Goal: Find specific page/section: Find specific page/section

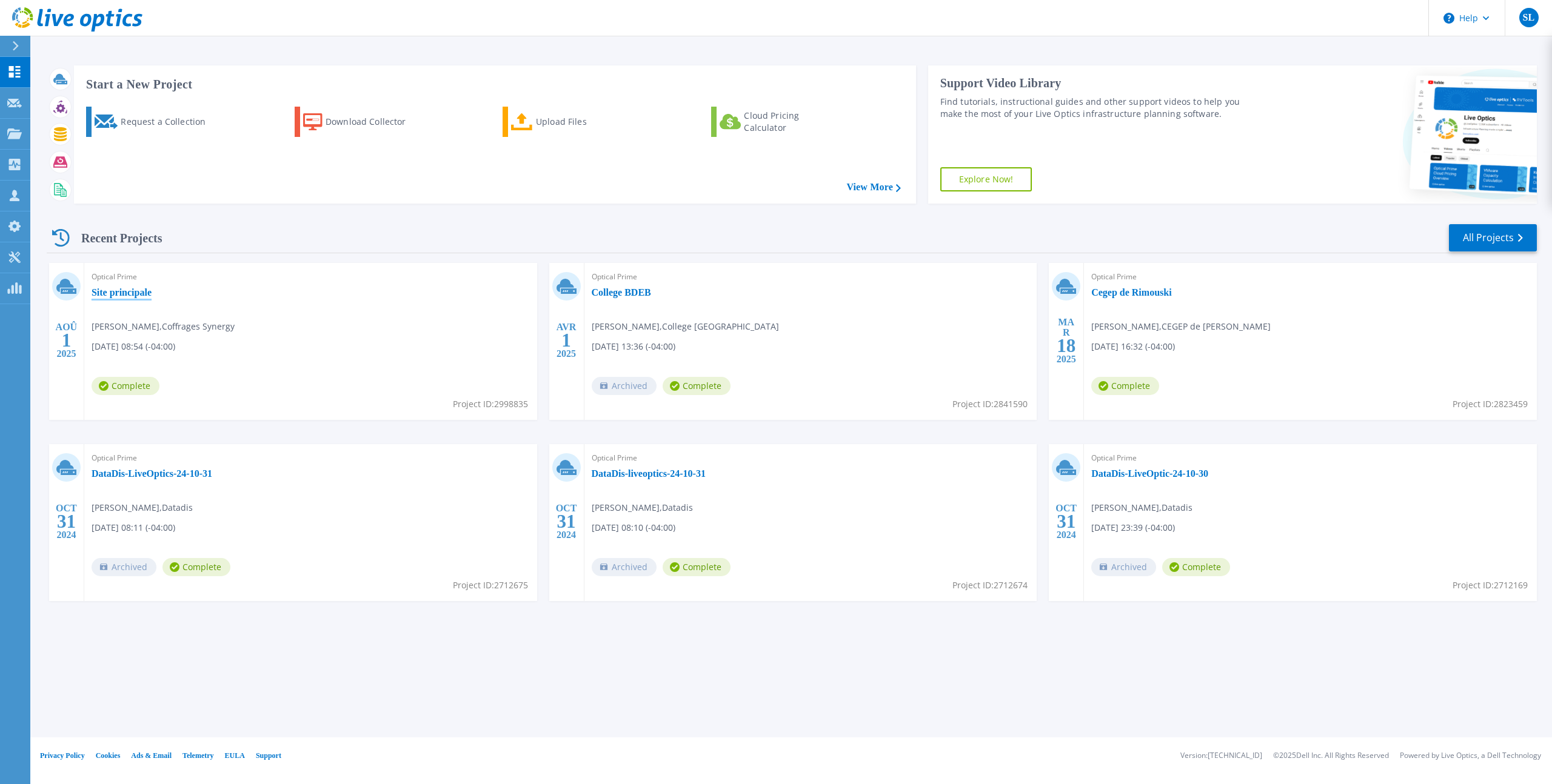
click at [134, 290] on link "Site principale" at bounding box center [121, 293] width 60 height 12
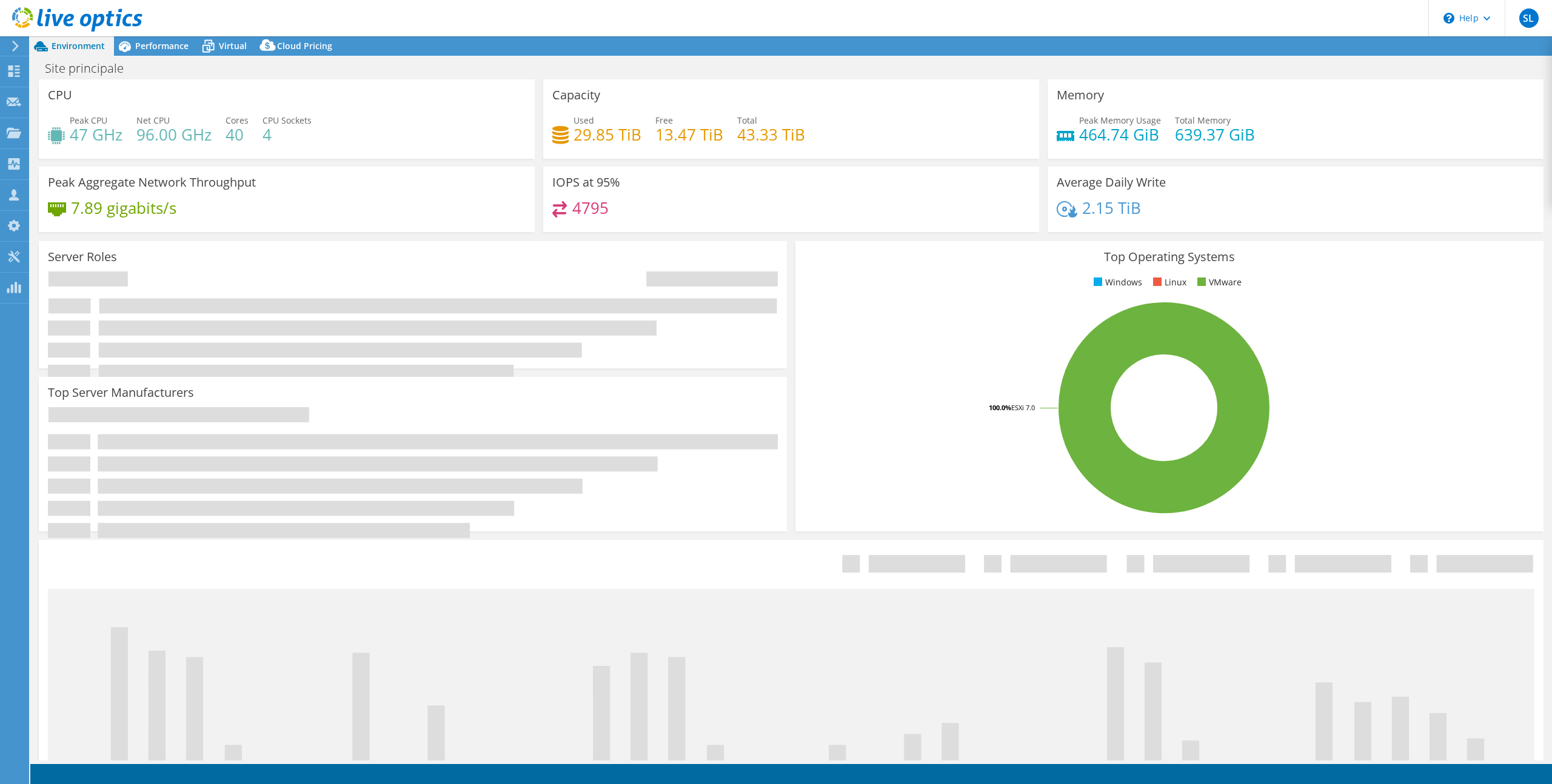
select select "USD"
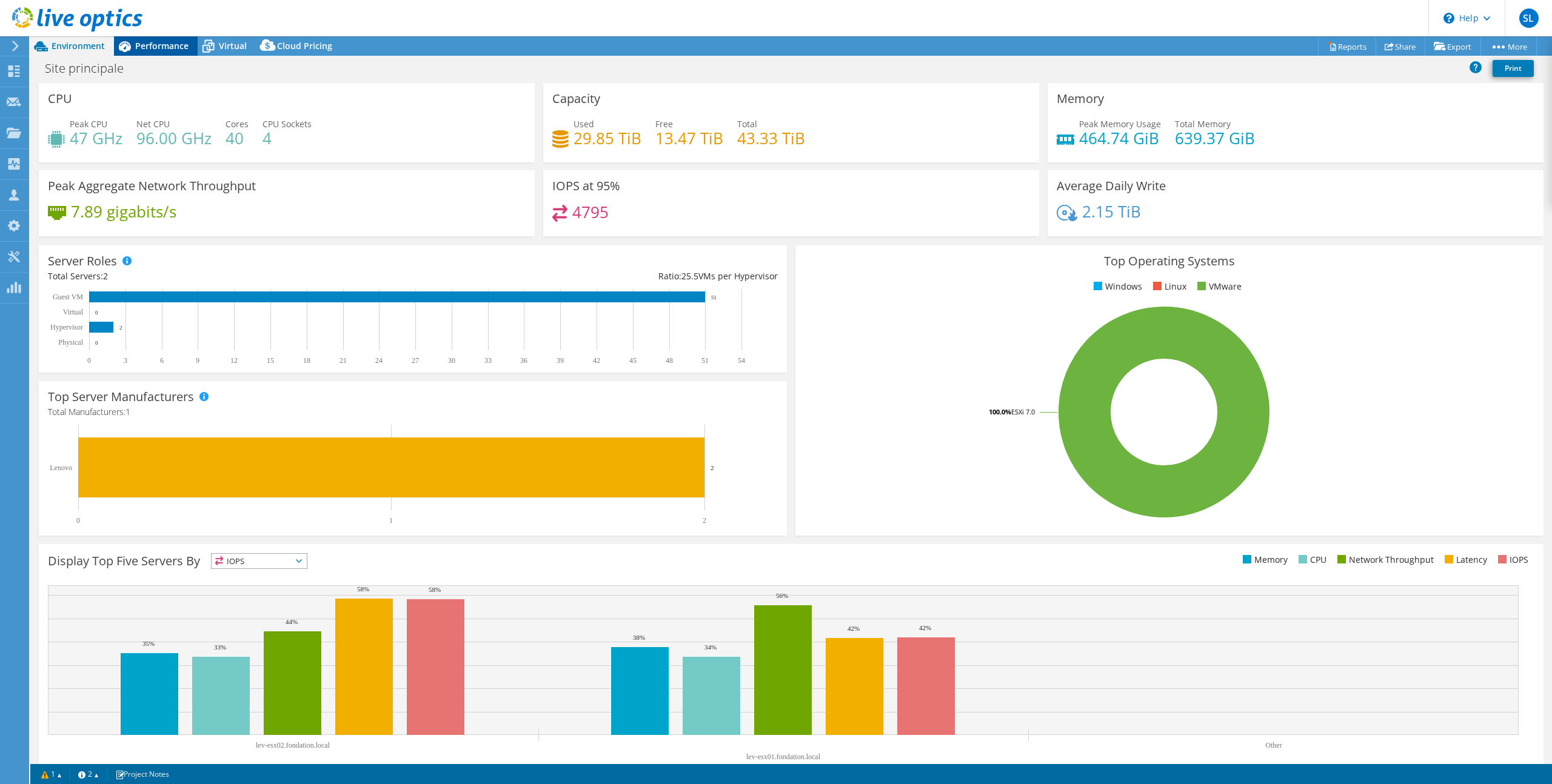
click at [152, 47] on span "Performance" at bounding box center [162, 45] width 53 height 11
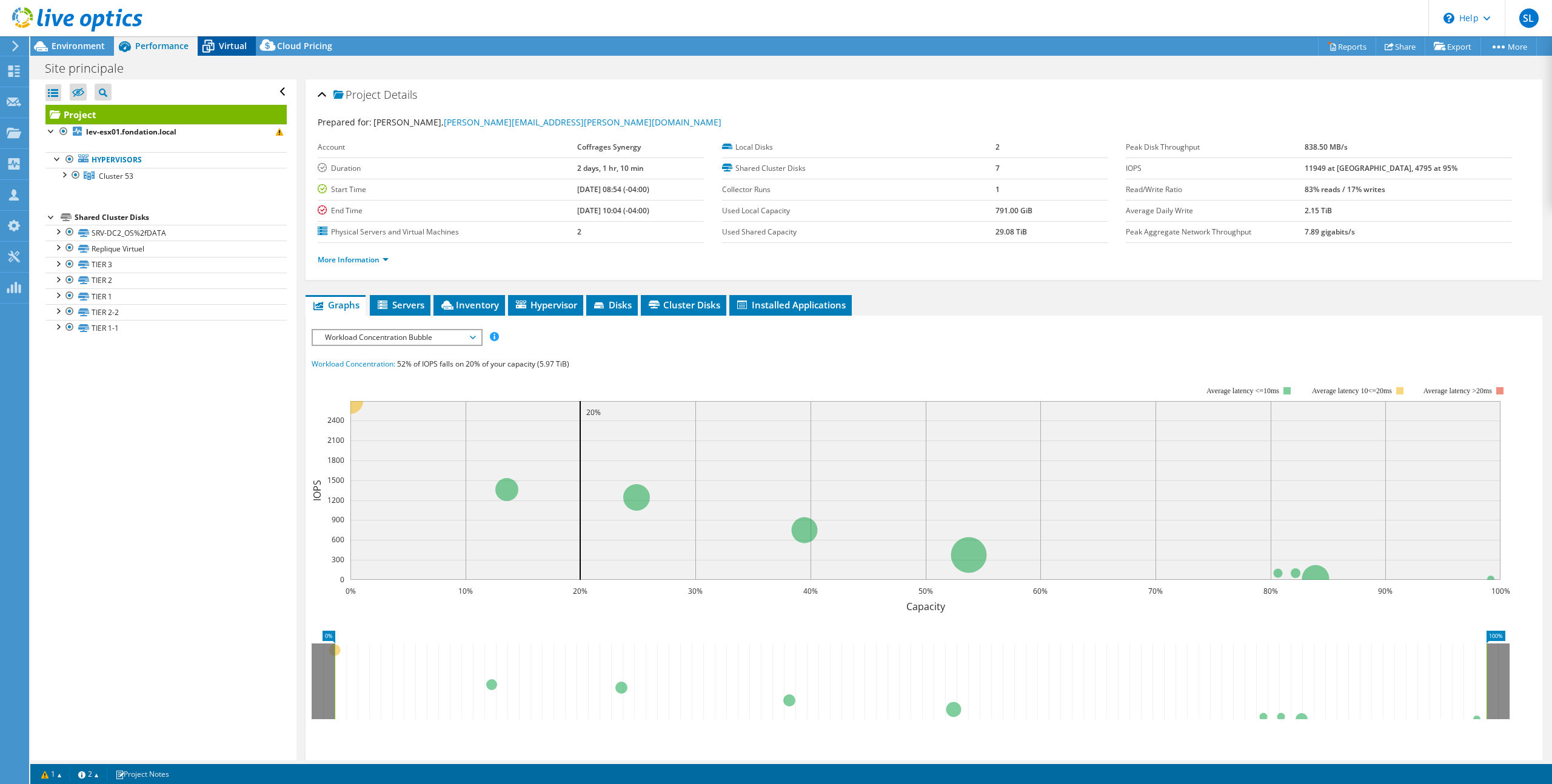
click at [222, 47] on span "Virtual" at bounding box center [233, 45] width 28 height 11
